Goal: Information Seeking & Learning: Learn about a topic

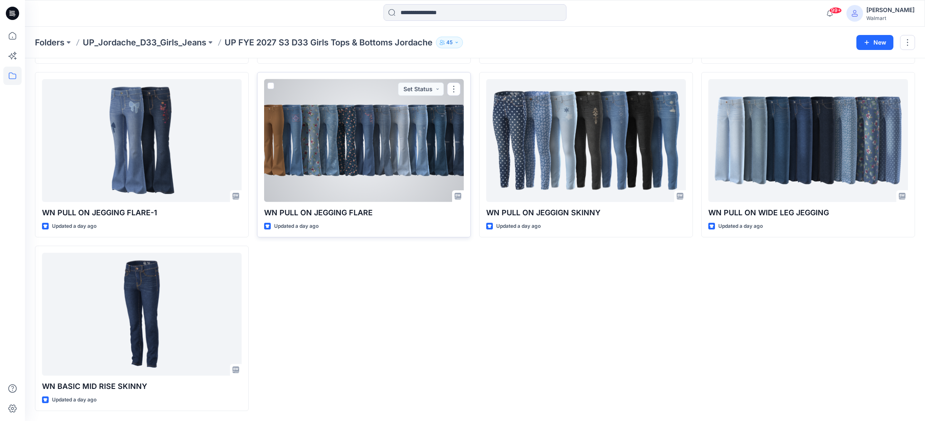
scroll to position [194, 0]
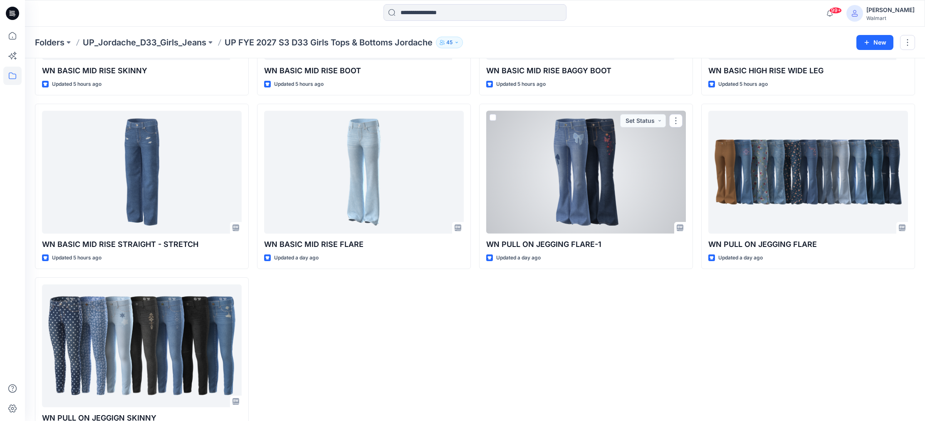
scroll to position [337, 0]
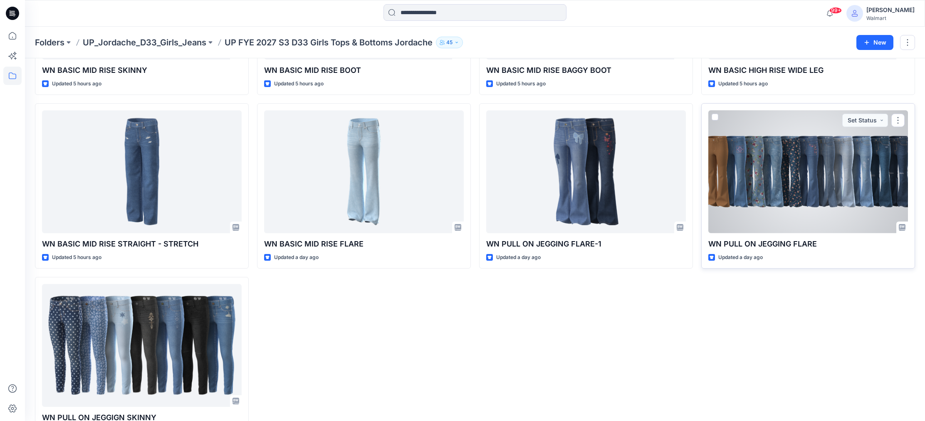
click at [784, 198] on div at bounding box center [809, 171] width 200 height 123
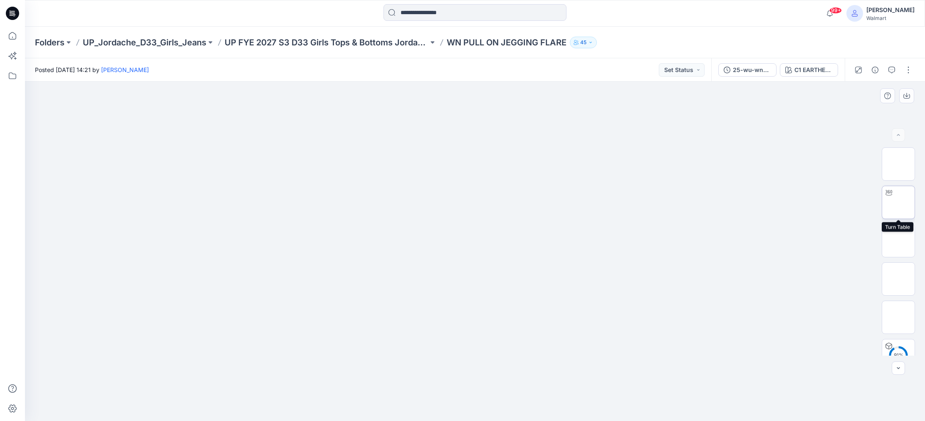
click at [899, 202] on img at bounding box center [899, 202] width 0 height 0
drag, startPoint x: 477, startPoint y: 410, endPoint x: 590, endPoint y: 401, distance: 113.1
click at [590, 401] on icon at bounding box center [476, 395] width 252 height 31
drag, startPoint x: 586, startPoint y: 400, endPoint x: 549, endPoint y: 402, distance: 37.5
click at [554, 408] on icon at bounding box center [476, 395] width 252 height 31
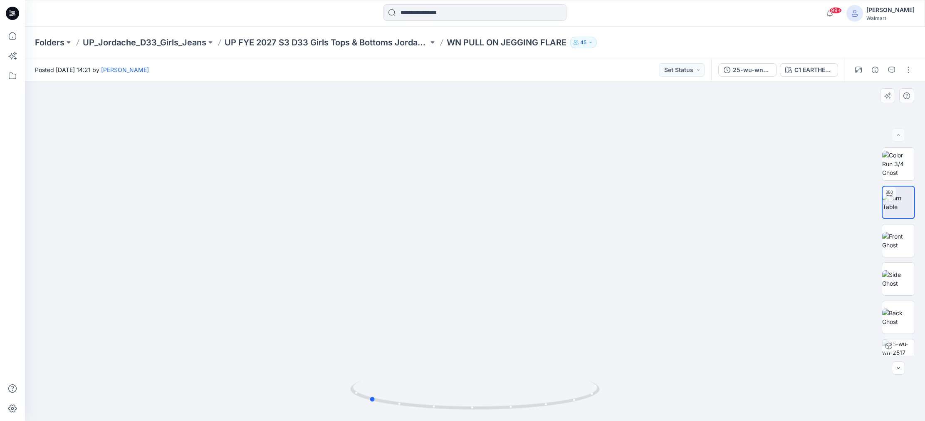
drag, startPoint x: 552, startPoint y: 403, endPoint x: 615, endPoint y: 400, distance: 62.9
click at [615, 401] on div at bounding box center [475, 251] width 900 height 339
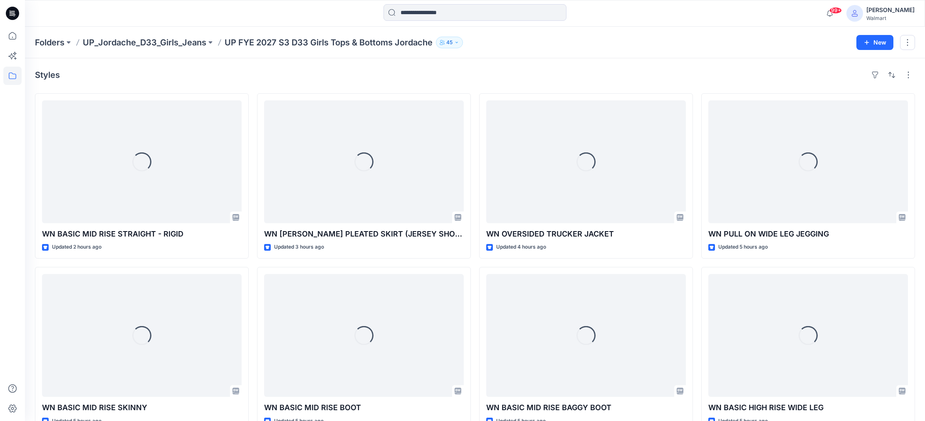
scroll to position [337, 0]
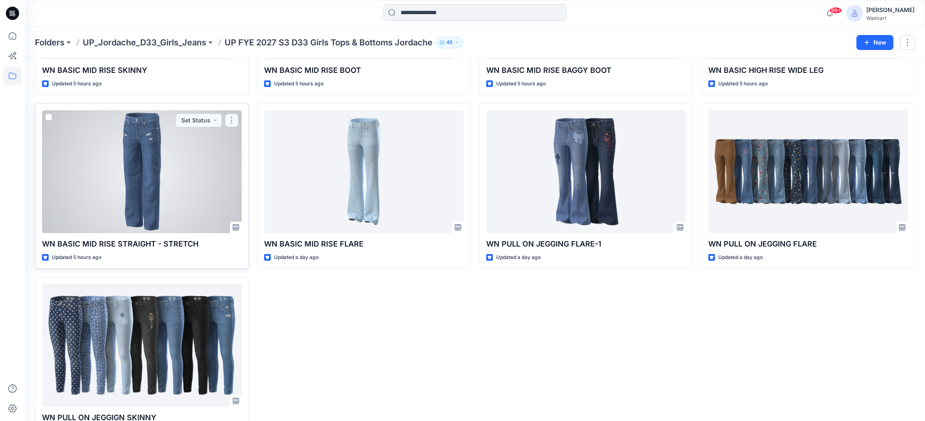
click at [232, 120] on button "button" at bounding box center [231, 120] width 13 height 13
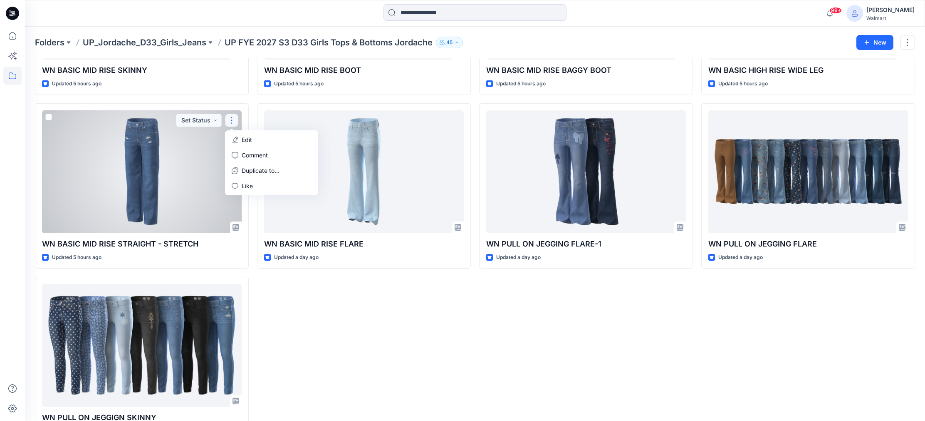
drag, startPoint x: 185, startPoint y: 195, endPoint x: 158, endPoint y: 193, distance: 27.1
click at [185, 195] on div at bounding box center [142, 171] width 200 height 123
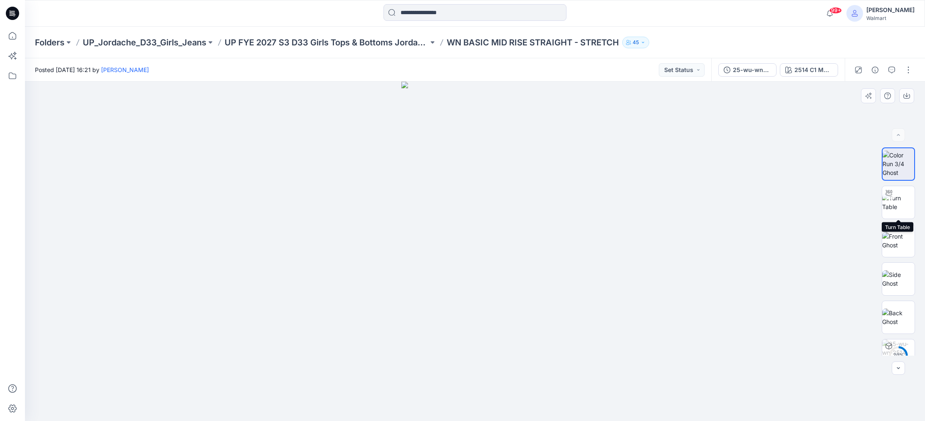
drag, startPoint x: 898, startPoint y: 208, endPoint x: 878, endPoint y: 215, distance: 21.4
click at [899, 209] on img at bounding box center [899, 201] width 32 height 17
drag, startPoint x: 518, startPoint y: 346, endPoint x: 519, endPoint y: 171, distance: 175.2
click at [519, 171] on img at bounding box center [476, 84] width 674 height 674
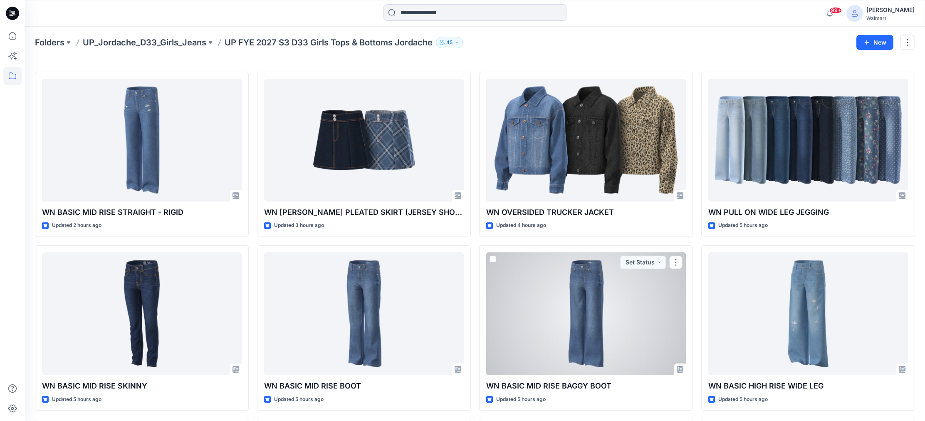
scroll to position [25, 0]
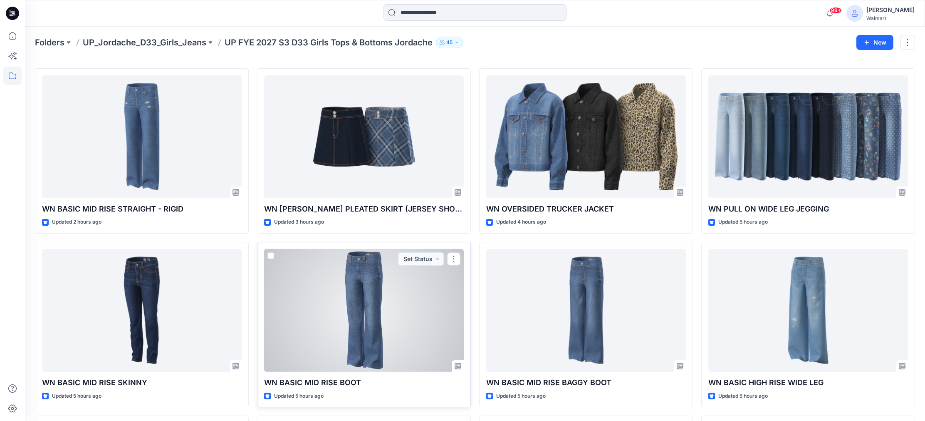
click at [392, 327] on div at bounding box center [364, 310] width 200 height 123
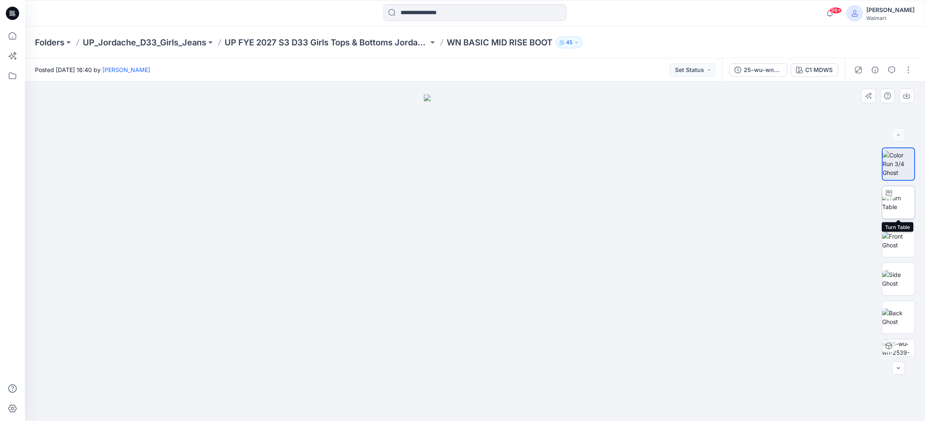
click at [896, 203] on img at bounding box center [899, 201] width 32 height 17
drag, startPoint x: 500, startPoint y: 340, endPoint x: 512, endPoint y: 281, distance: 59.8
click at [514, 250] on div at bounding box center [475, 251] width 900 height 339
drag, startPoint x: 509, startPoint y: 318, endPoint x: 541, endPoint y: 131, distance: 189.2
click at [541, 131] on img at bounding box center [474, 70] width 701 height 701
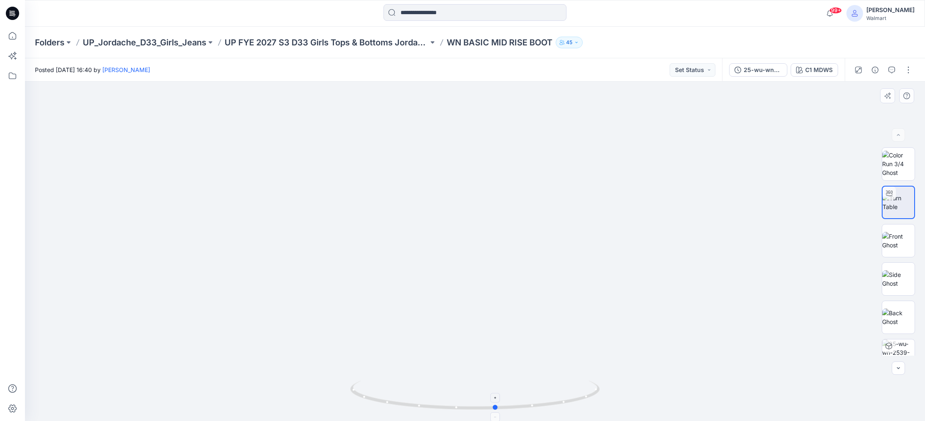
drag, startPoint x: 491, startPoint y: 407, endPoint x: 498, endPoint y: 408, distance: 6.7
click at [498, 408] on circle at bounding box center [496, 406] width 5 height 5
